Goal: Information Seeking & Learning: Learn about a topic

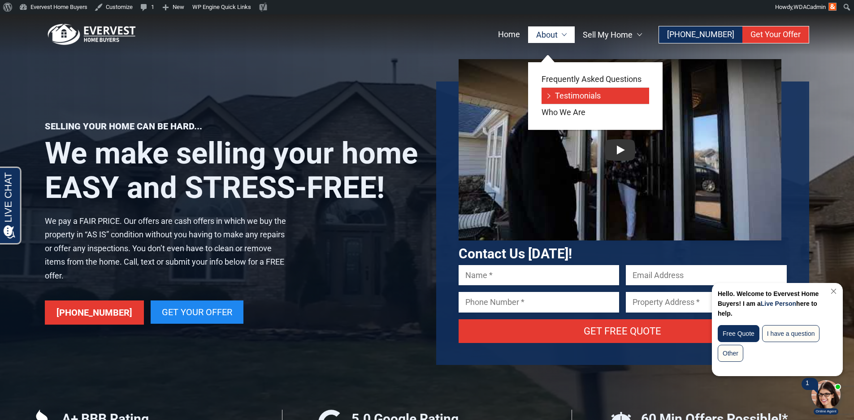
click at [558, 99] on link "Testimonials" at bounding box center [596, 96] width 108 height 16
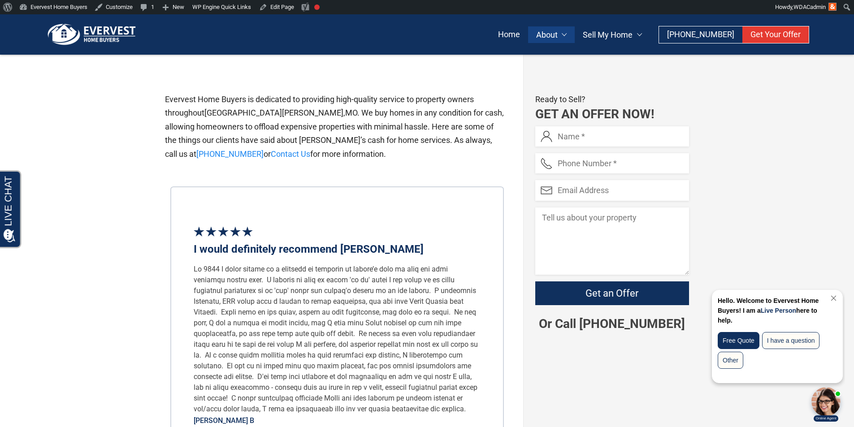
scroll to position [224, 0]
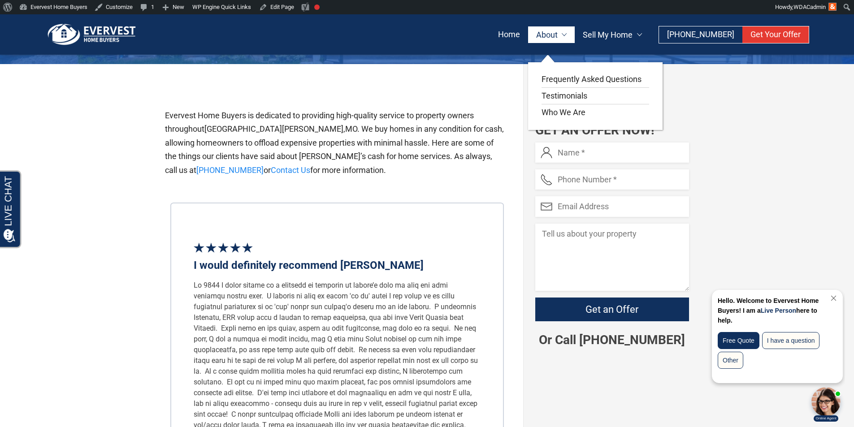
click at [560, 30] on link "About" at bounding box center [551, 34] width 47 height 17
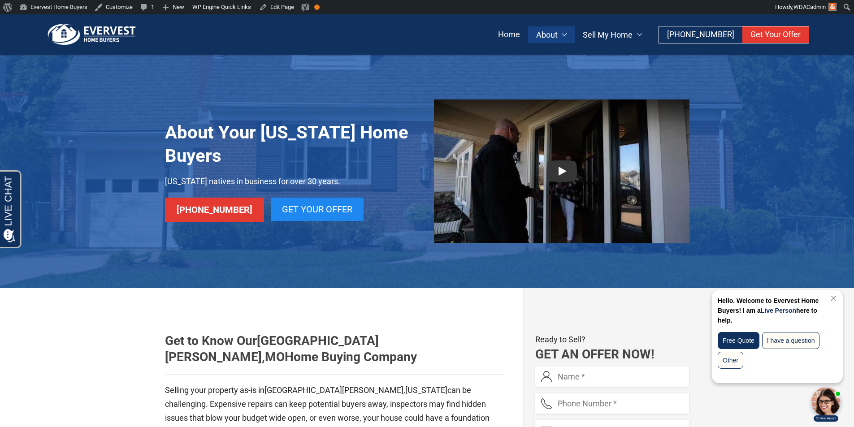
click at [122, 30] on img at bounding box center [92, 34] width 94 height 22
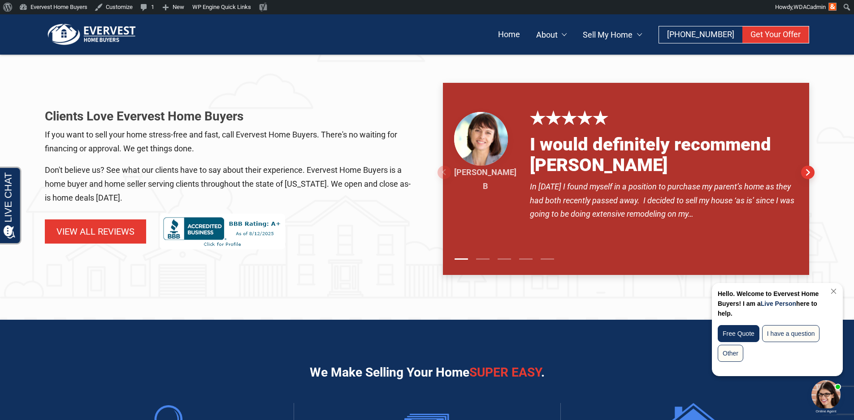
scroll to position [448, 0]
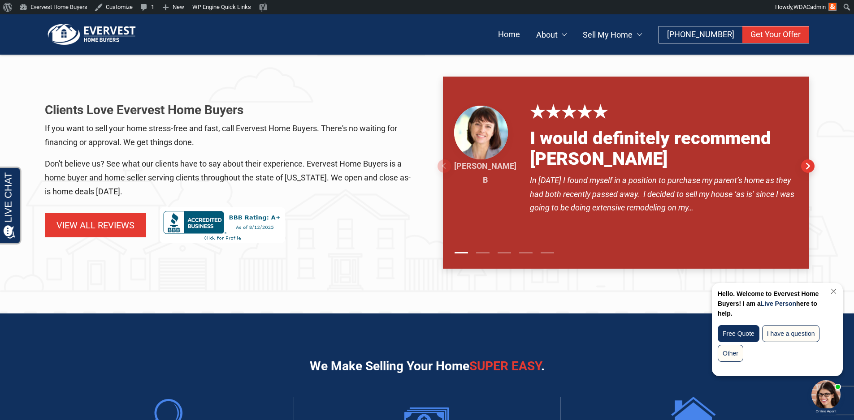
click at [835, 291] on link "Close Chat" at bounding box center [833, 291] width 12 height 7
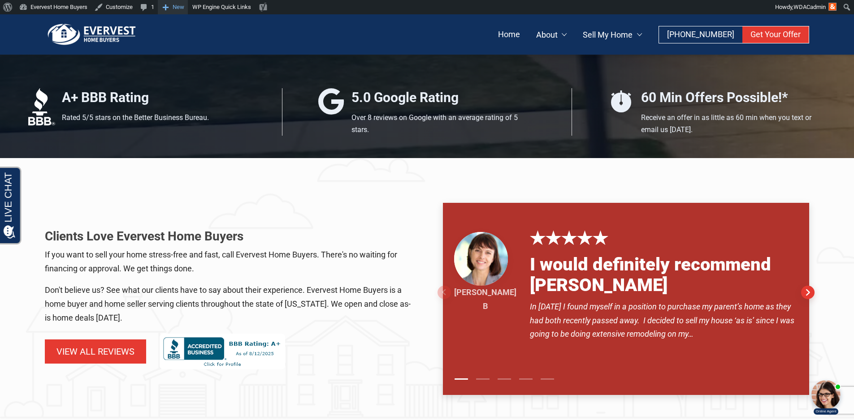
scroll to position [224, 0]
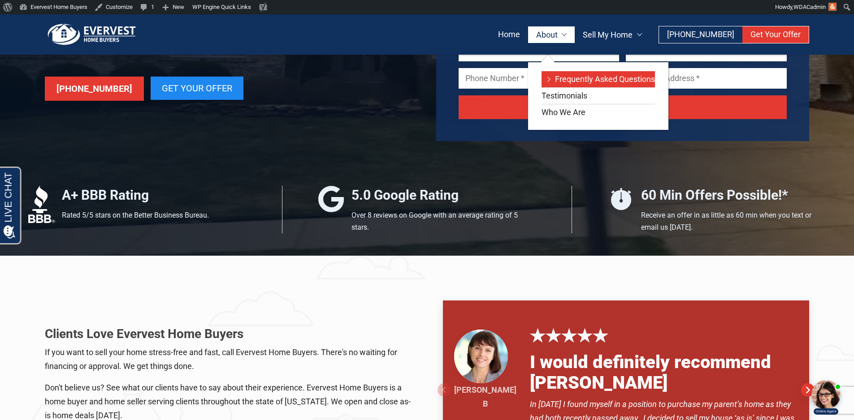
click at [555, 86] on link "Frequently Asked Questions" at bounding box center [598, 79] width 113 height 16
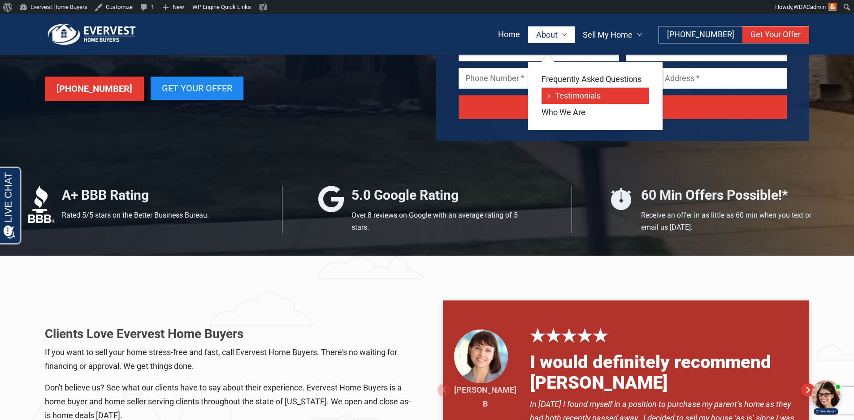
click at [555, 95] on link "Testimonials" at bounding box center [596, 96] width 108 height 16
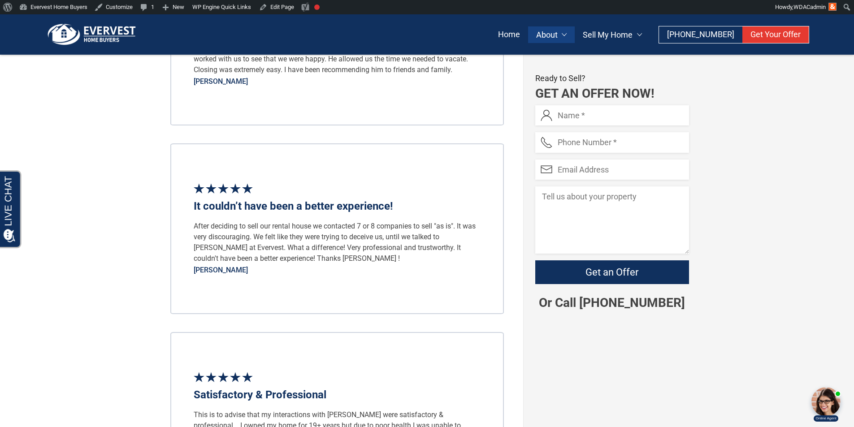
scroll to position [1210, 0]
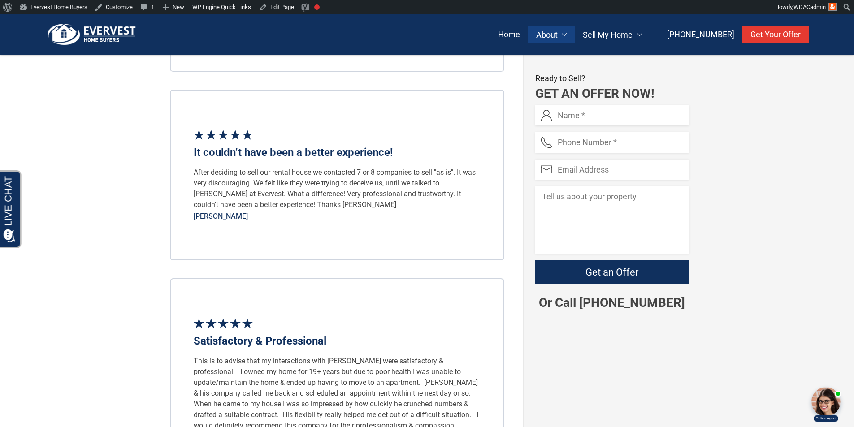
click at [95, 27] on img at bounding box center [92, 34] width 94 height 22
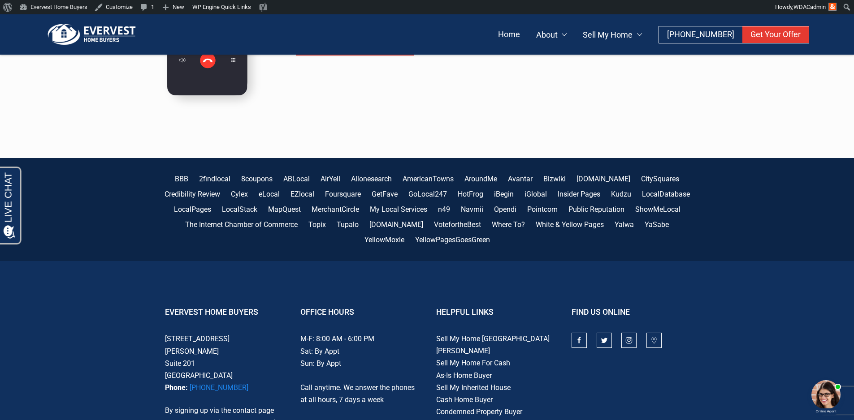
scroll to position [2789, 0]
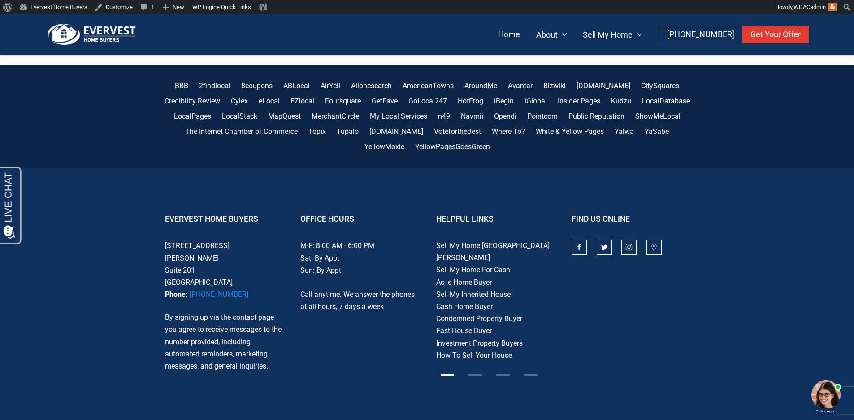
click at [477, 371] on link at bounding box center [474, 375] width 13 height 9
click at [503, 371] on link at bounding box center [502, 375] width 13 height 9
click at [529, 371] on link at bounding box center [530, 375] width 13 height 9
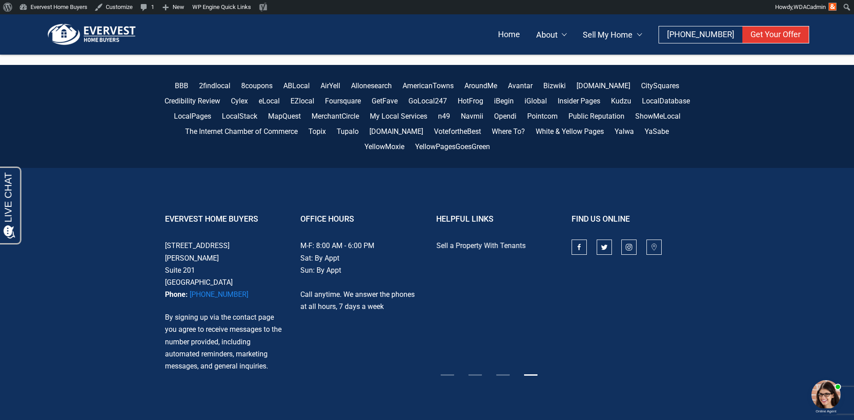
click at [444, 371] on link at bounding box center [447, 375] width 13 height 9
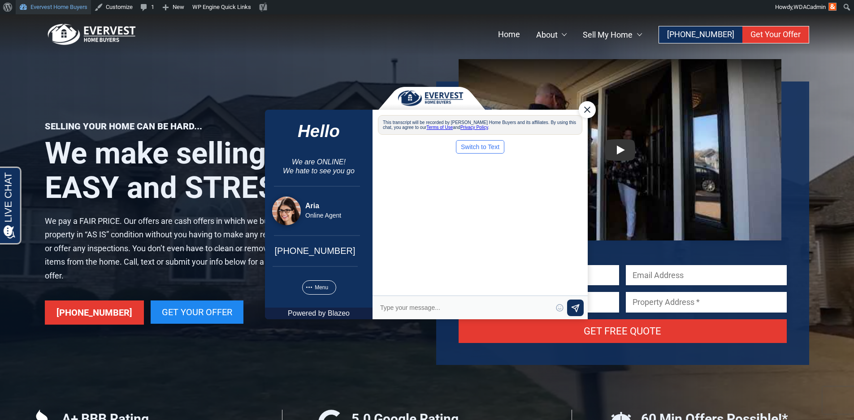
scroll to position [0, 0]
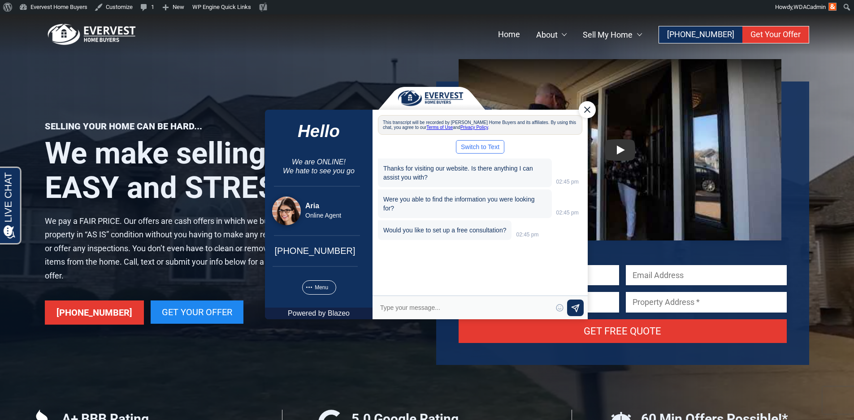
click at [581, 110] on div "Close Chat" at bounding box center [586, 109] width 17 height 17
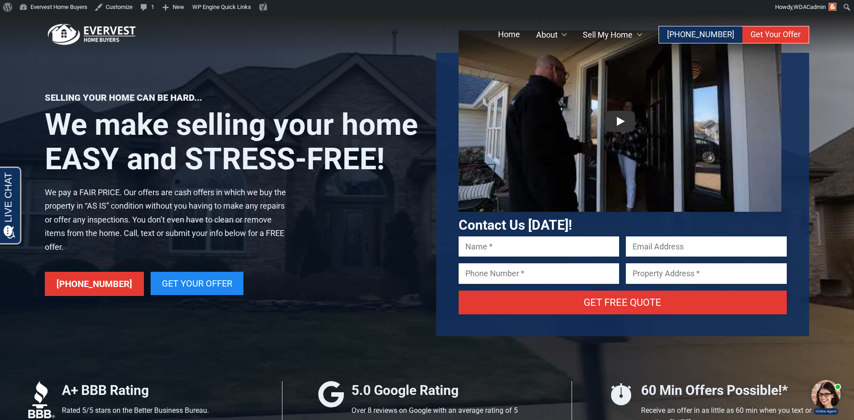
scroll to position [45, 0]
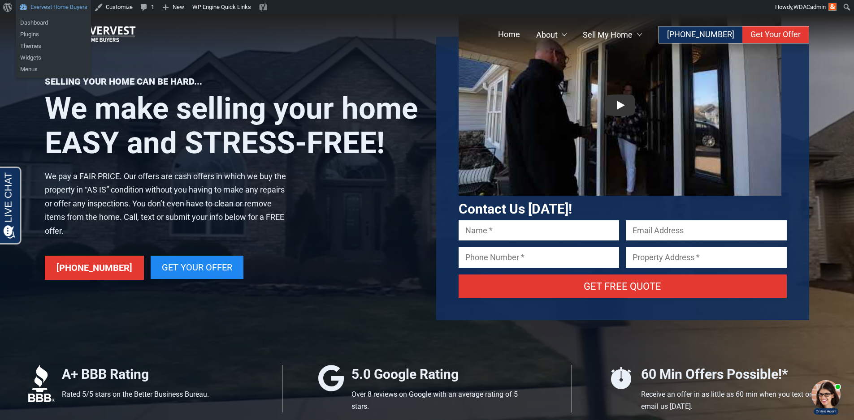
click at [54, 6] on link "Evervest Home Buyers" at bounding box center [53, 7] width 75 height 14
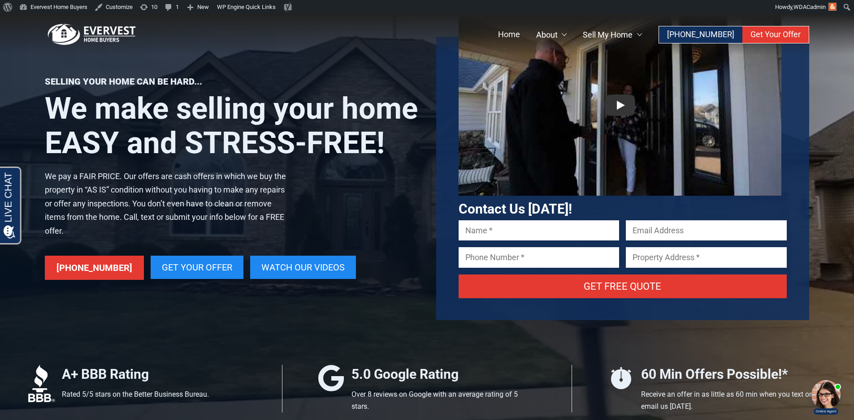
drag, startPoint x: 364, startPoint y: 93, endPoint x: 393, endPoint y: 293, distance: 202.0
click at [392, 296] on div "Selling your home can be hard... We make selling your home EASY and STRESS-FREE…" at bounding box center [222, 179] width 391 height 284
click at [289, 268] on link "Watch Our Videos" at bounding box center [303, 268] width 107 height 24
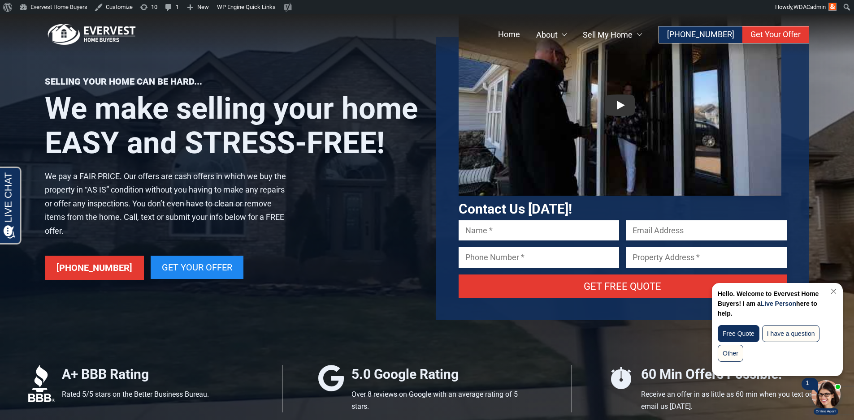
click at [834, 294] on link "Close Chat" at bounding box center [833, 291] width 12 height 7
